Goal: Find specific page/section: Find specific page/section

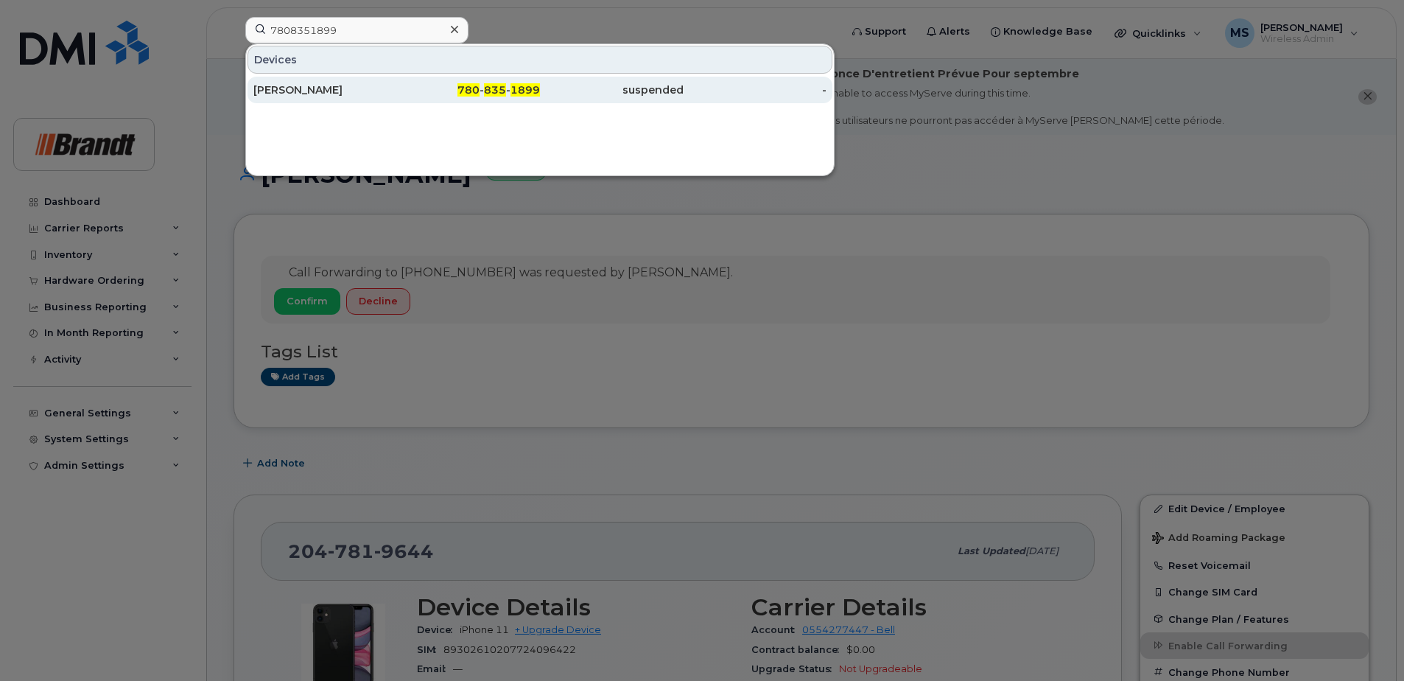
type input "7808351899"
click at [489, 94] on span "835" at bounding box center [495, 89] width 22 height 13
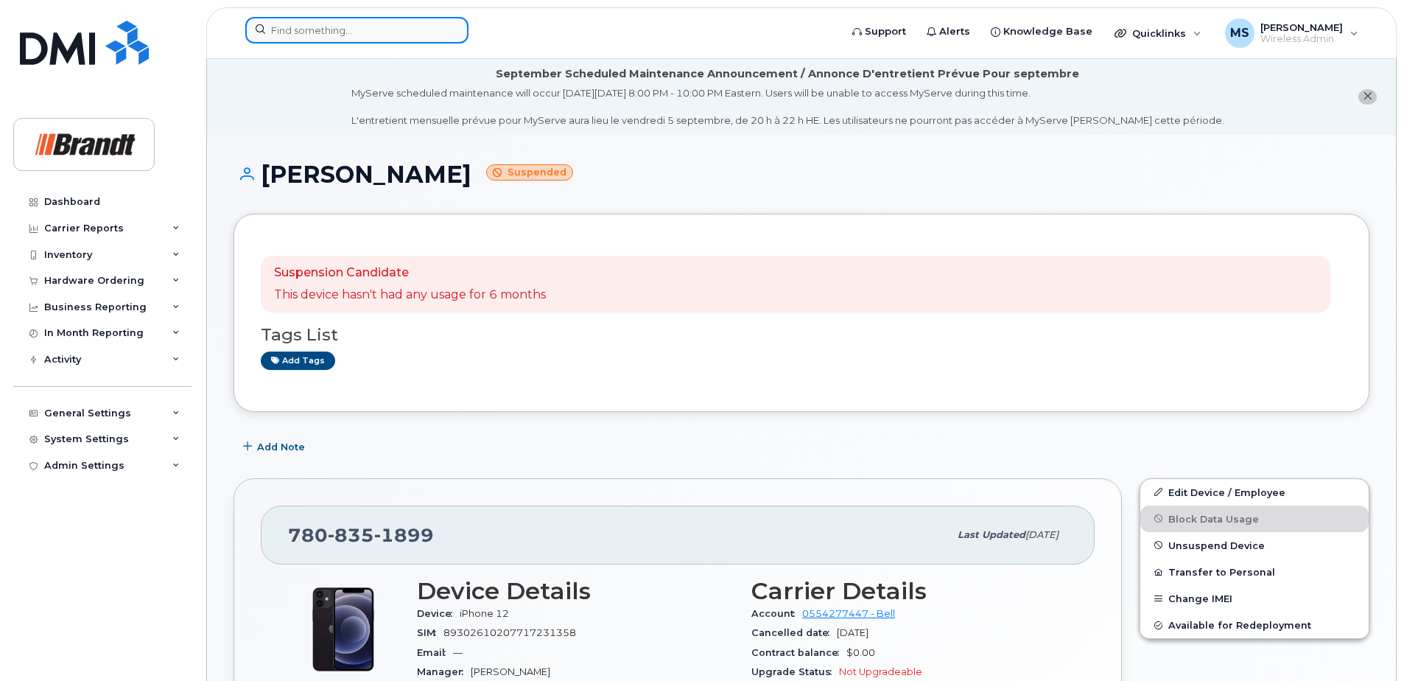
click at [405, 27] on input at bounding box center [356, 30] width 223 height 27
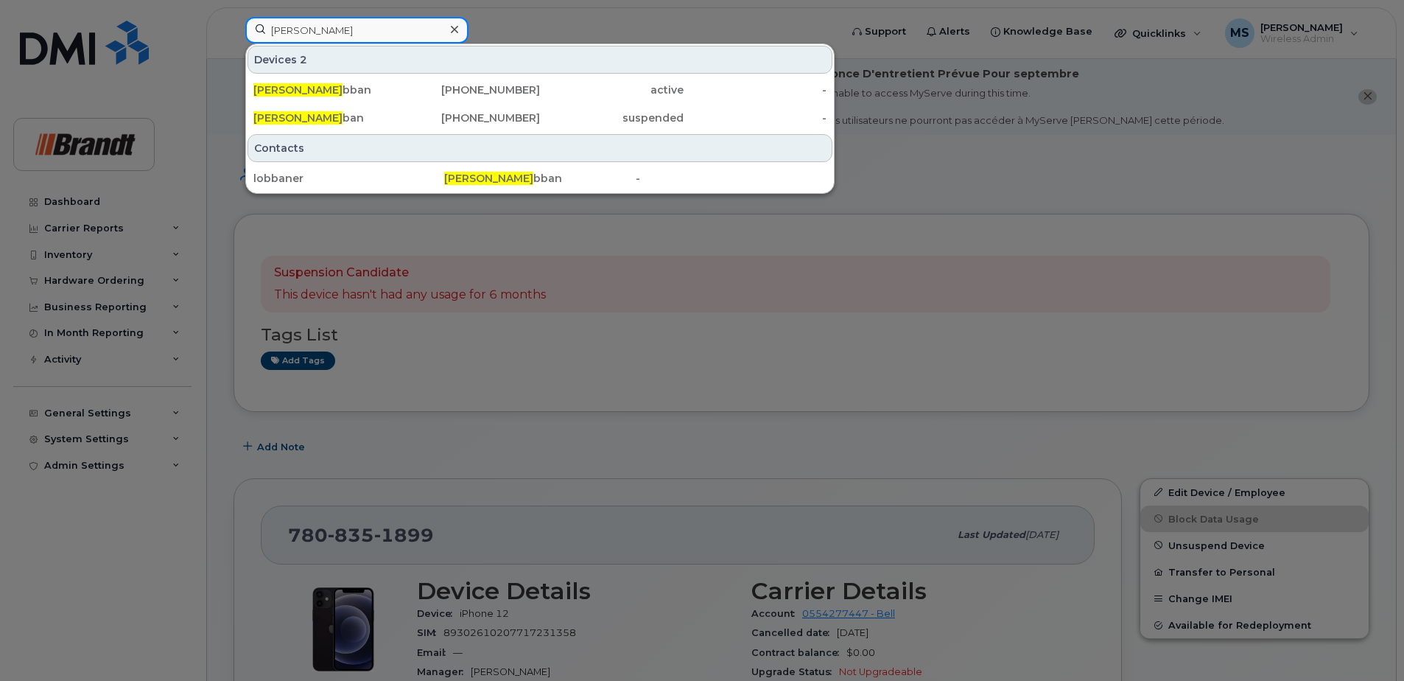
type input "[PERSON_NAME]"
